Goal: Check status: Check status

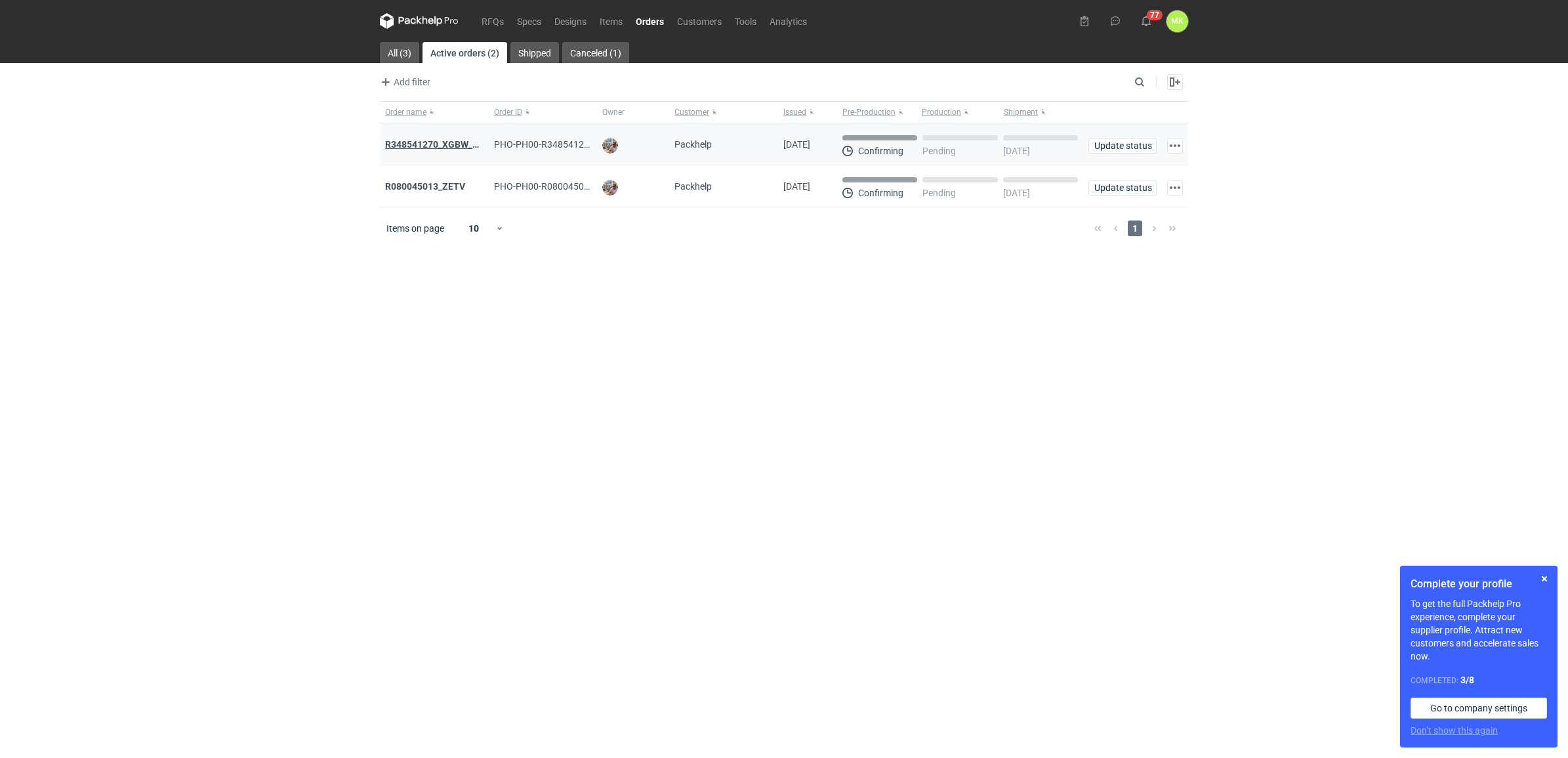
click at [428, 142] on strong "R348541270_XGBW_AYKT" at bounding box center [440, 144] width 110 height 11
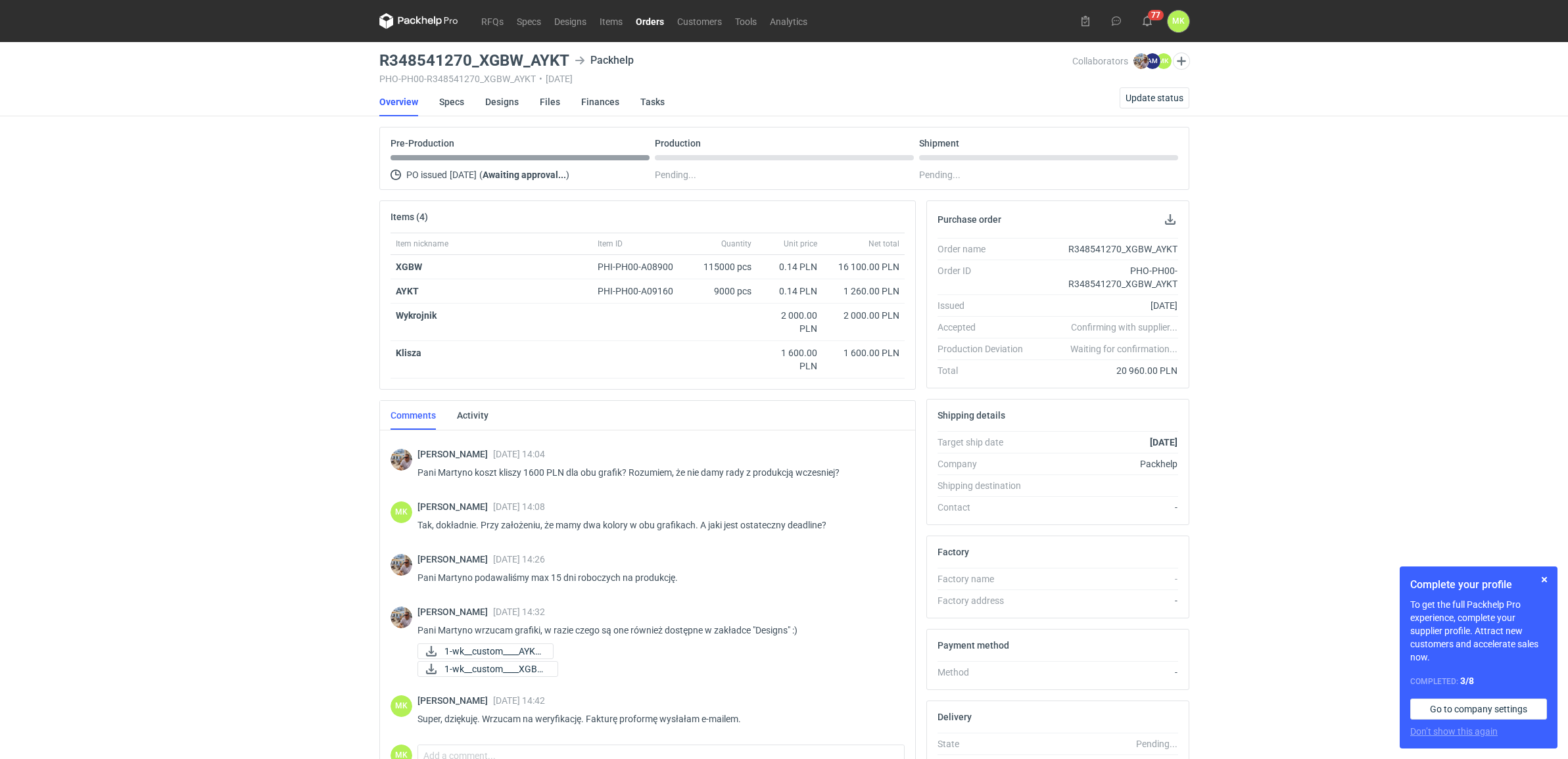
click at [1269, 211] on div "RFQs Specs Designs Items Orders Customers Tools Analytics 77 [PERSON_NAME] Kasp…" at bounding box center [784, 379] width 1568 height 759
click at [439, 103] on link "Specs" at bounding box center [452, 102] width 25 height 29
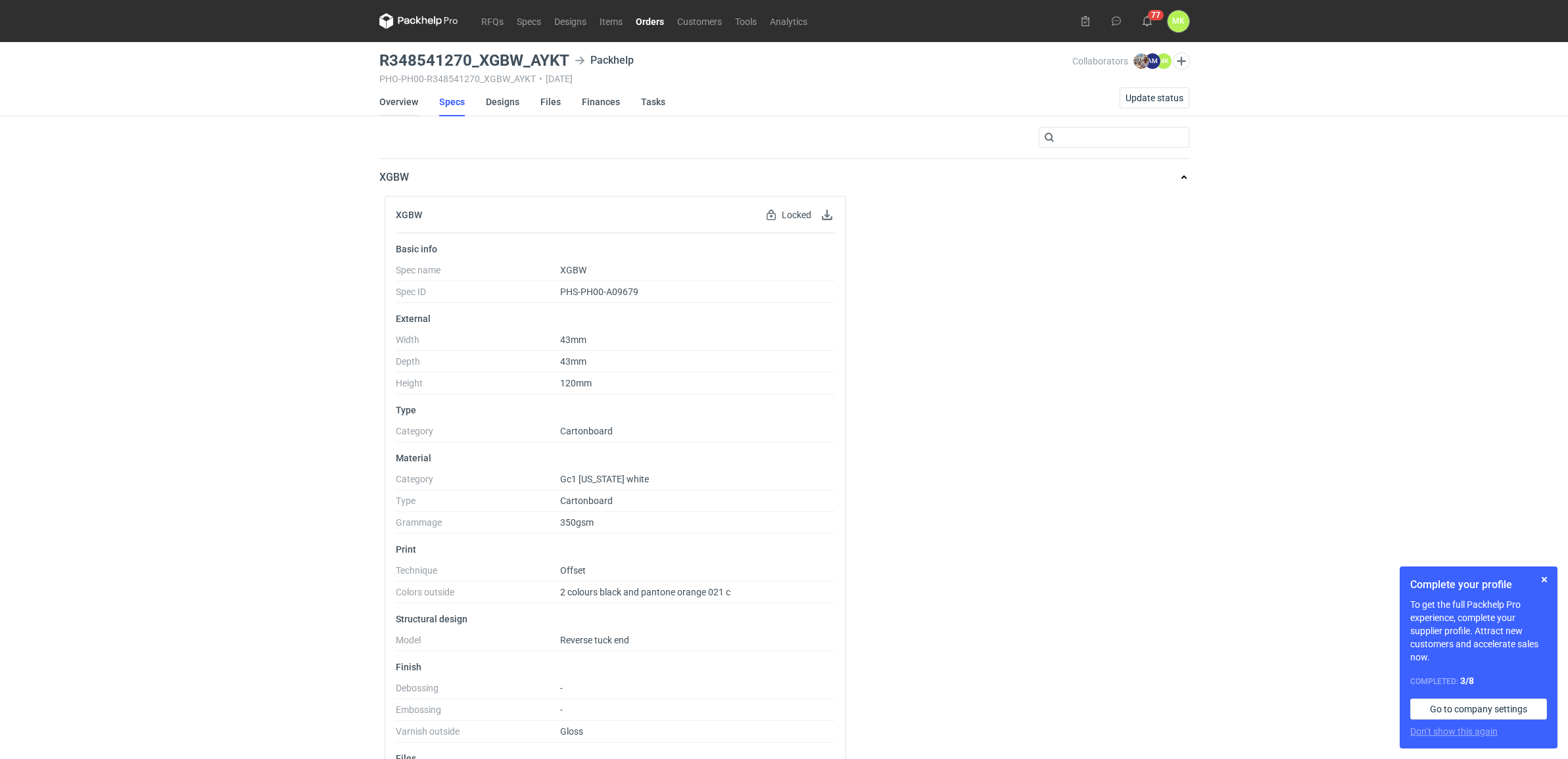
click at [397, 100] on link "Overview" at bounding box center [398, 102] width 38 height 29
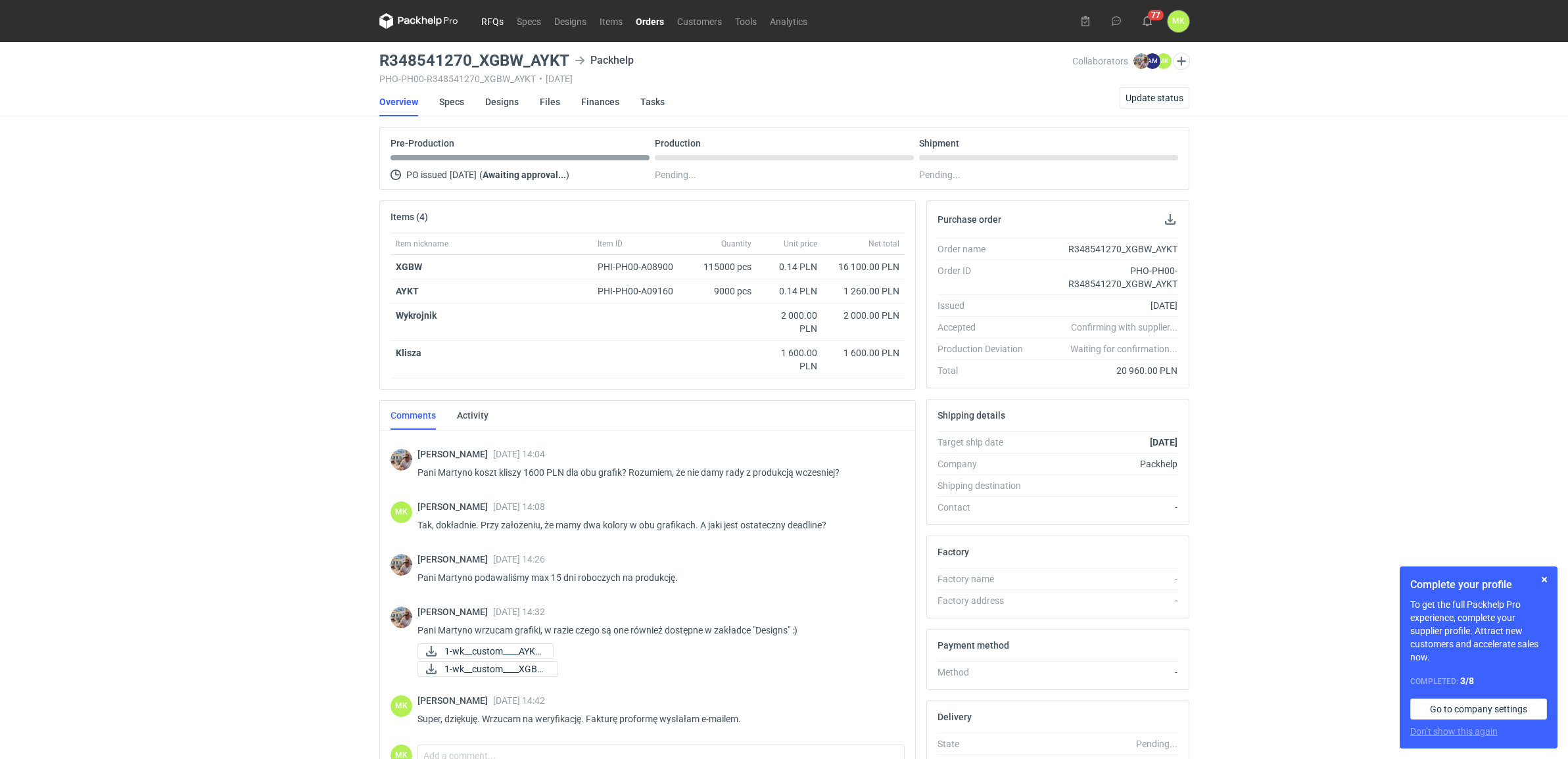
click at [501, 20] on link "RFQs" at bounding box center [492, 21] width 36 height 16
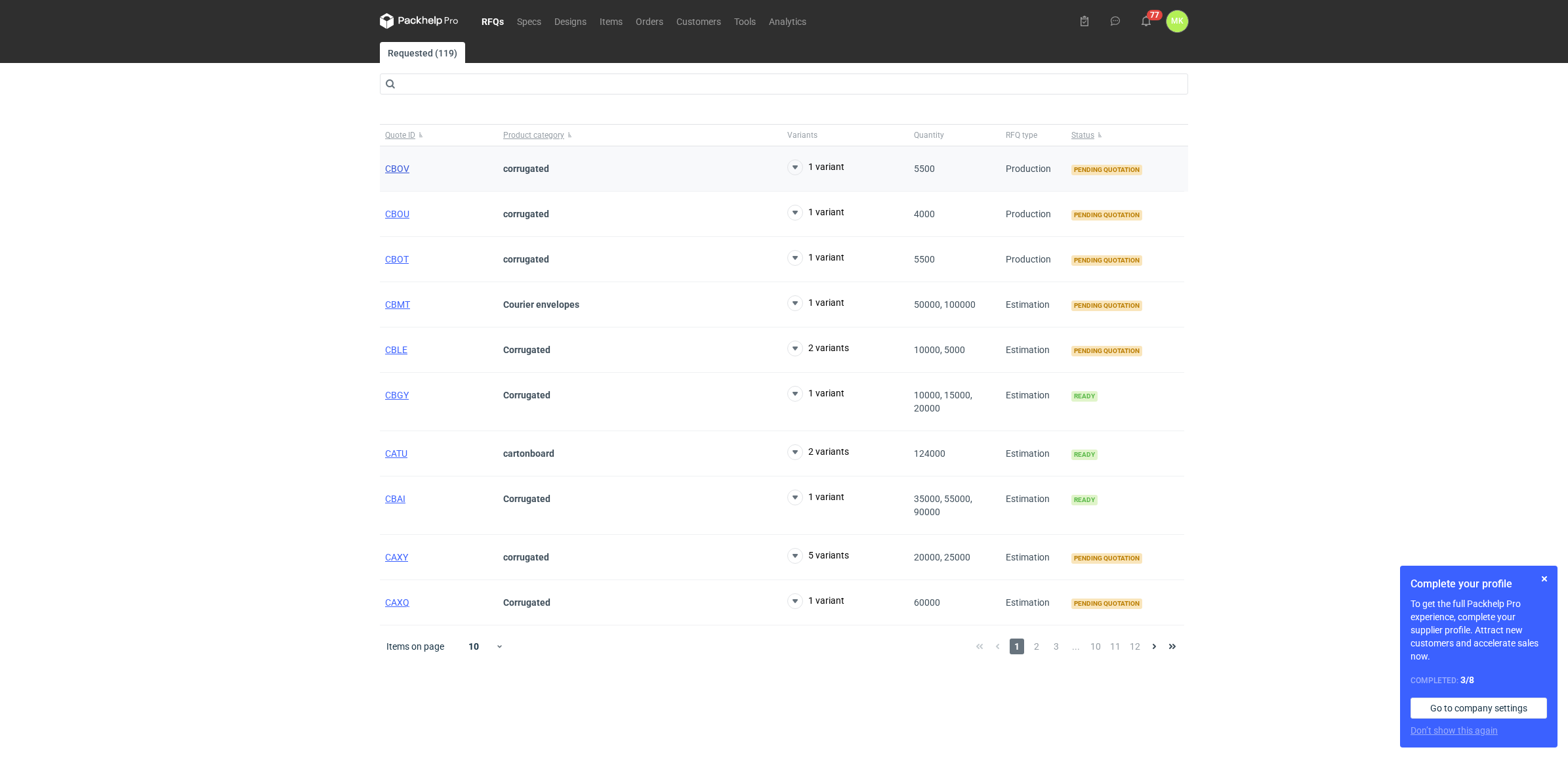
click at [397, 168] on span "CBOV" at bounding box center [397, 168] width 24 height 11
